Goal: Information Seeking & Learning: Learn about a topic

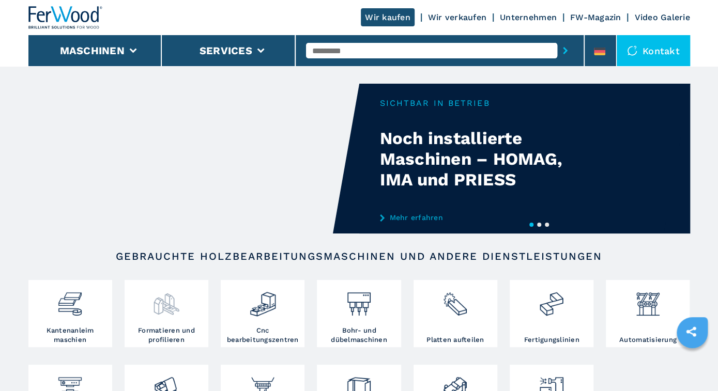
click at [166, 314] on img at bounding box center [165, 300] width 27 height 35
click at [169, 310] on img at bounding box center [165, 300] width 27 height 35
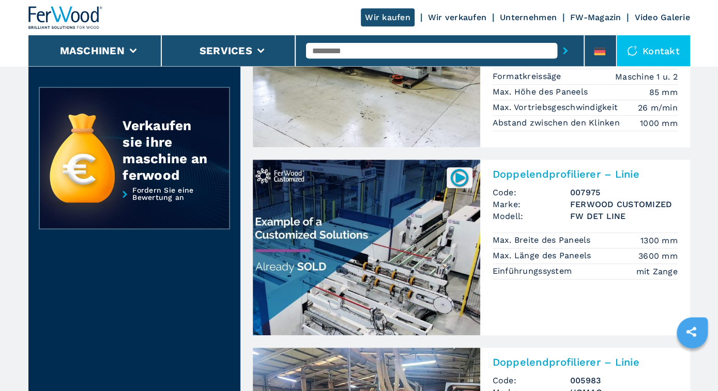
scroll to position [322, 0]
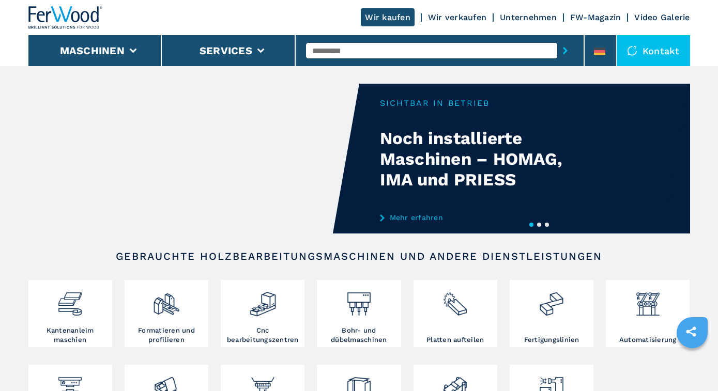
scroll to position [215, 0]
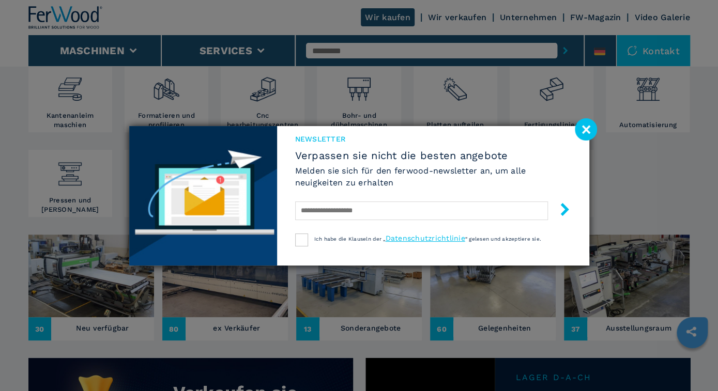
click at [587, 127] on image at bounding box center [585, 129] width 22 height 22
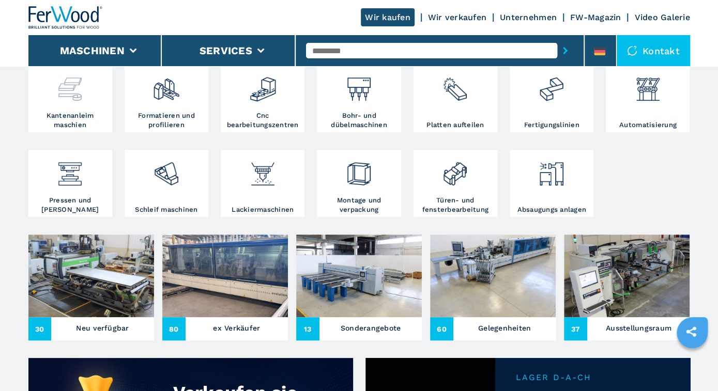
click at [85, 106] on div at bounding box center [70, 89] width 79 height 43
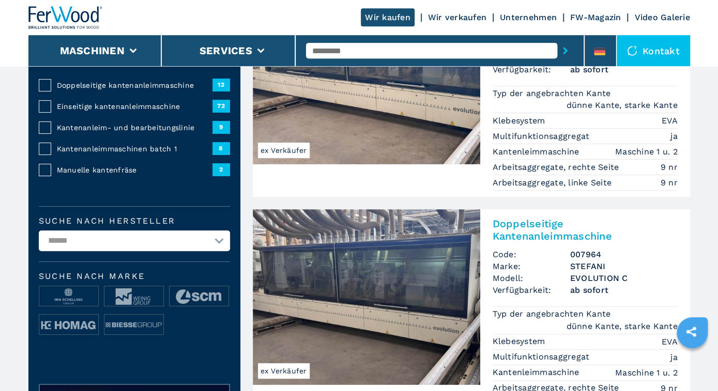
scroll to position [161, 0]
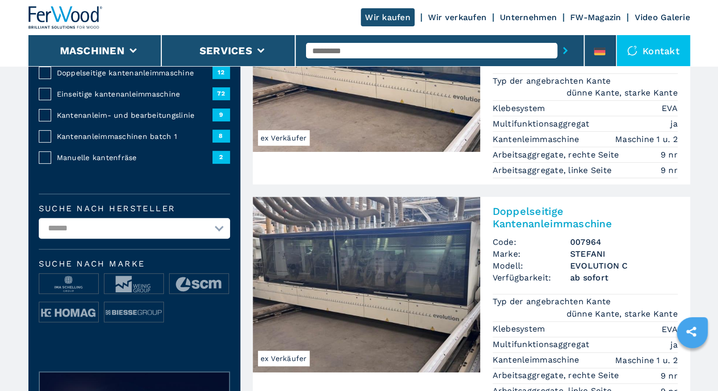
click at [76, 133] on span "Kantenanleimmaschinen batch 1" at bounding box center [134, 136] width 155 height 10
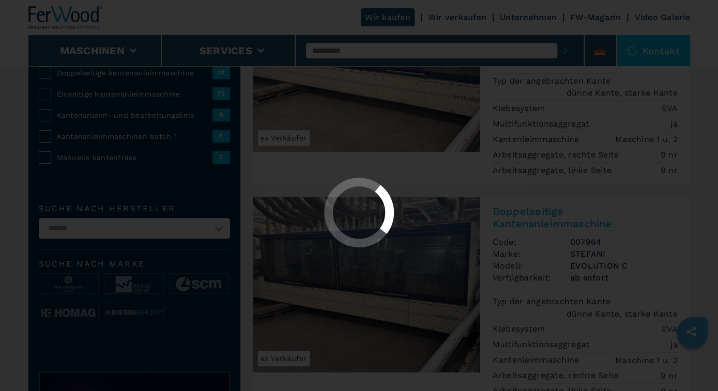
scroll to position [0, 0]
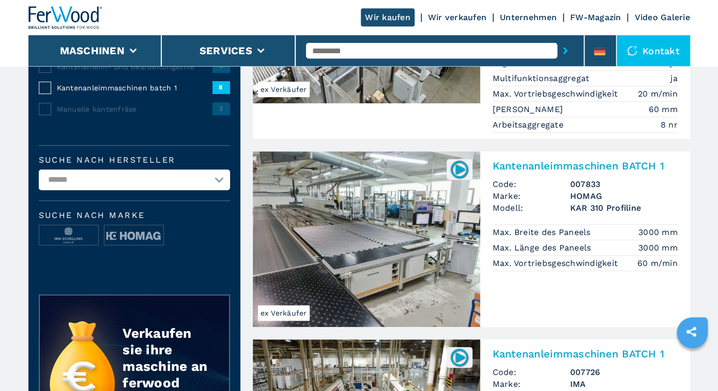
scroll to position [215, 0]
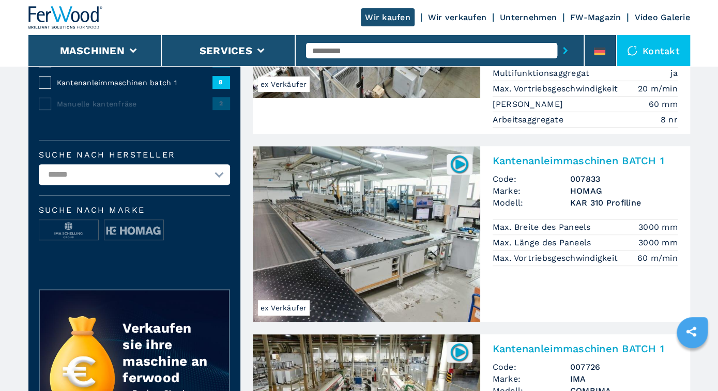
click at [430, 240] on img at bounding box center [366, 234] width 227 height 176
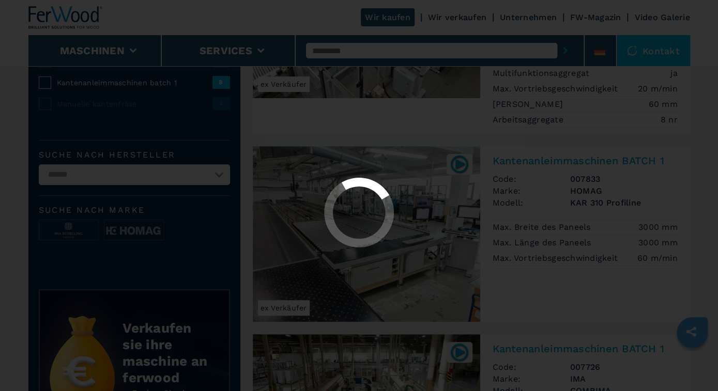
scroll to position [0, 0]
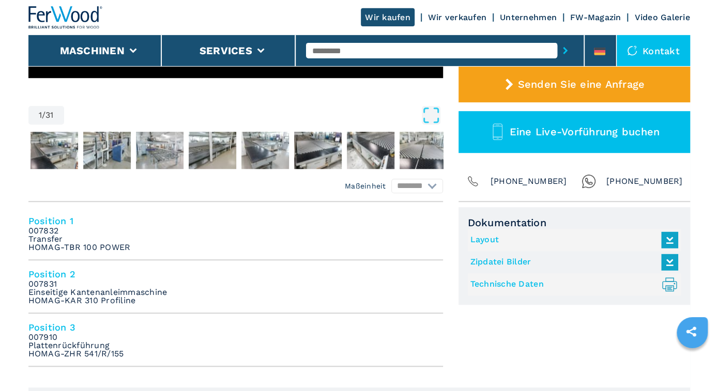
scroll to position [376, 0]
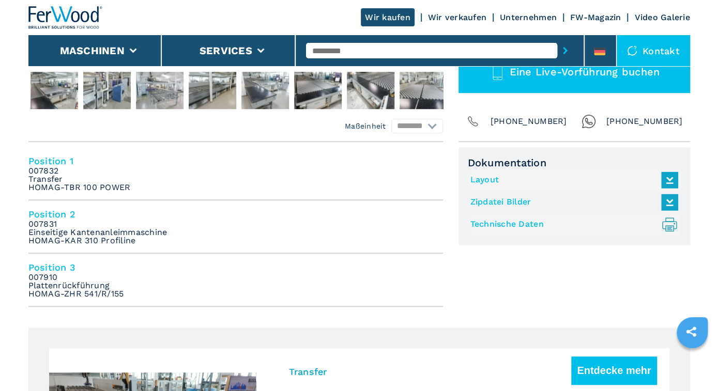
click at [492, 223] on link "Technische Daten .prefix__st0{stroke-linecap:round;stroke-linejoin:round}.prefi…" at bounding box center [571, 224] width 203 height 17
